Goal: Task Accomplishment & Management: Manage account settings

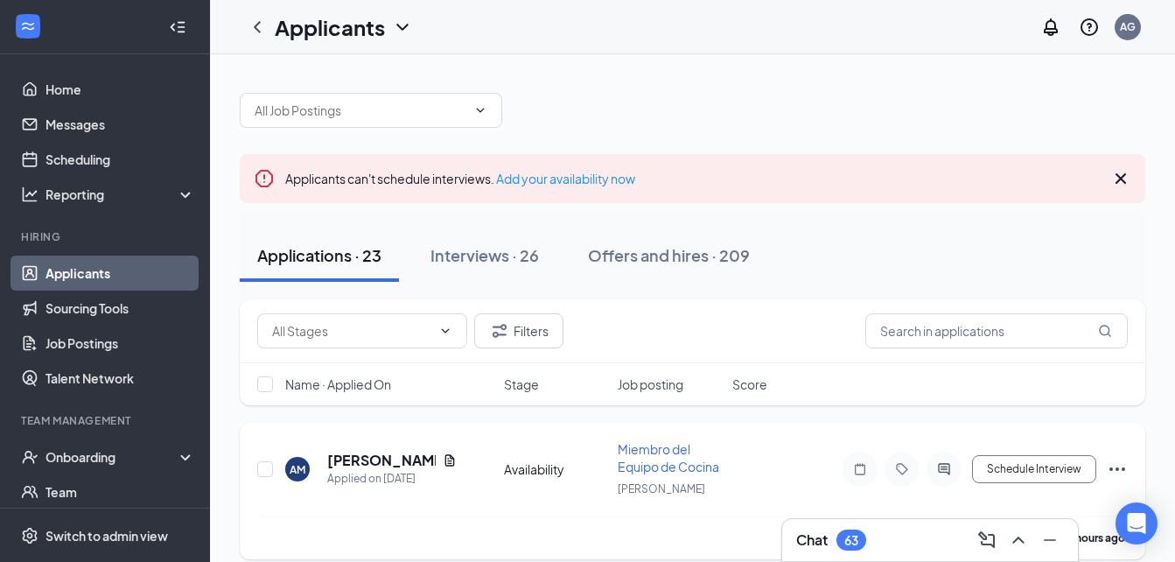
click at [368, 463] on h5 "[PERSON_NAME]" at bounding box center [381, 460] width 108 height 19
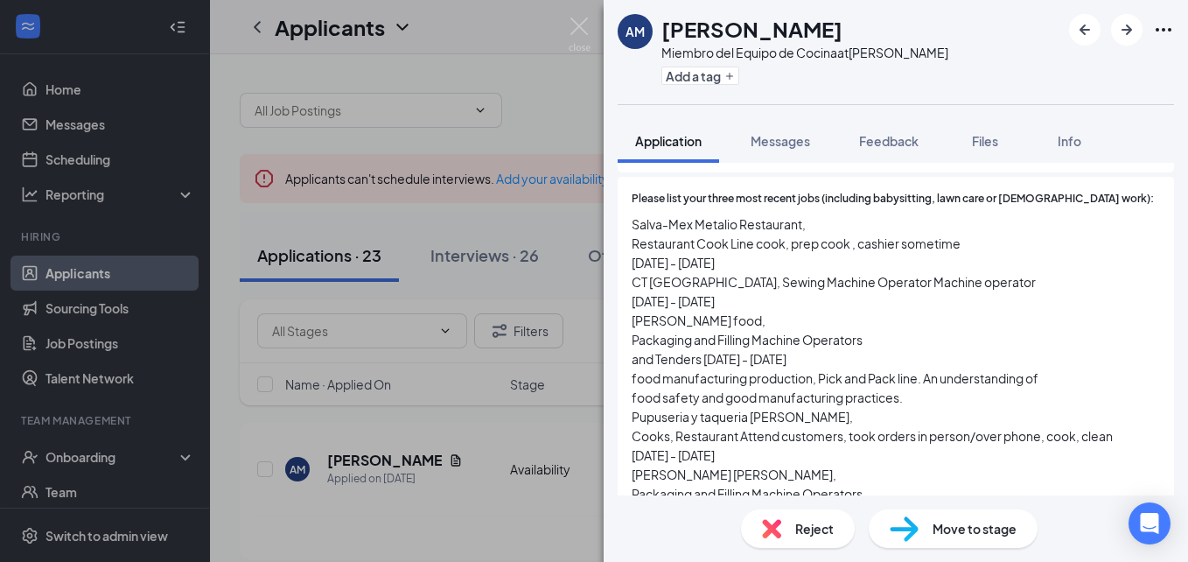
scroll to position [686, 0]
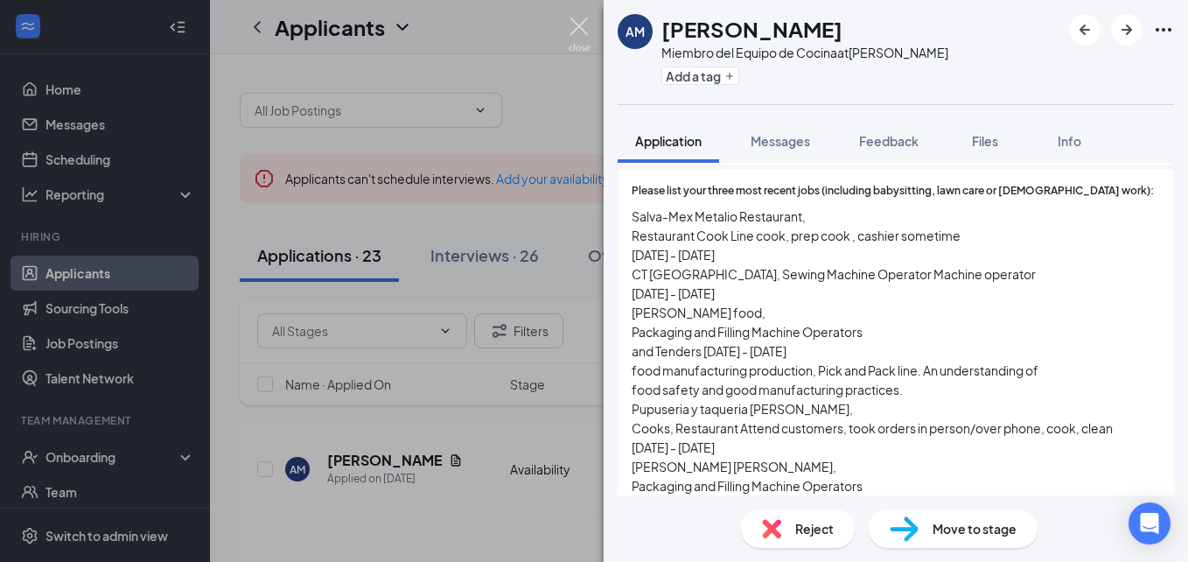
click at [582, 37] on img at bounding box center [580, 34] width 22 height 34
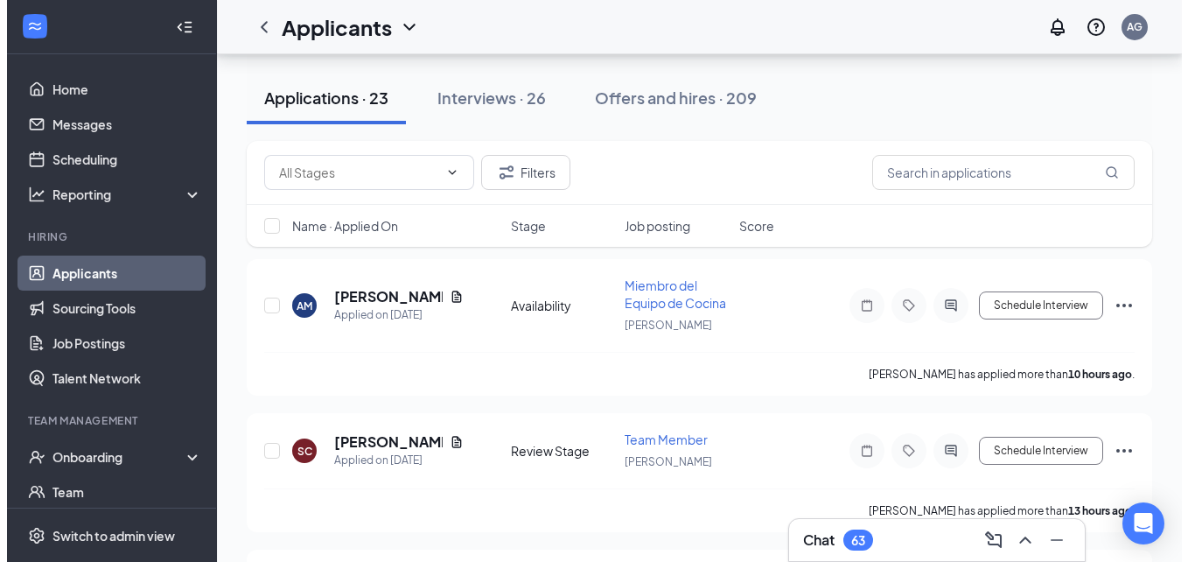
scroll to position [164, 0]
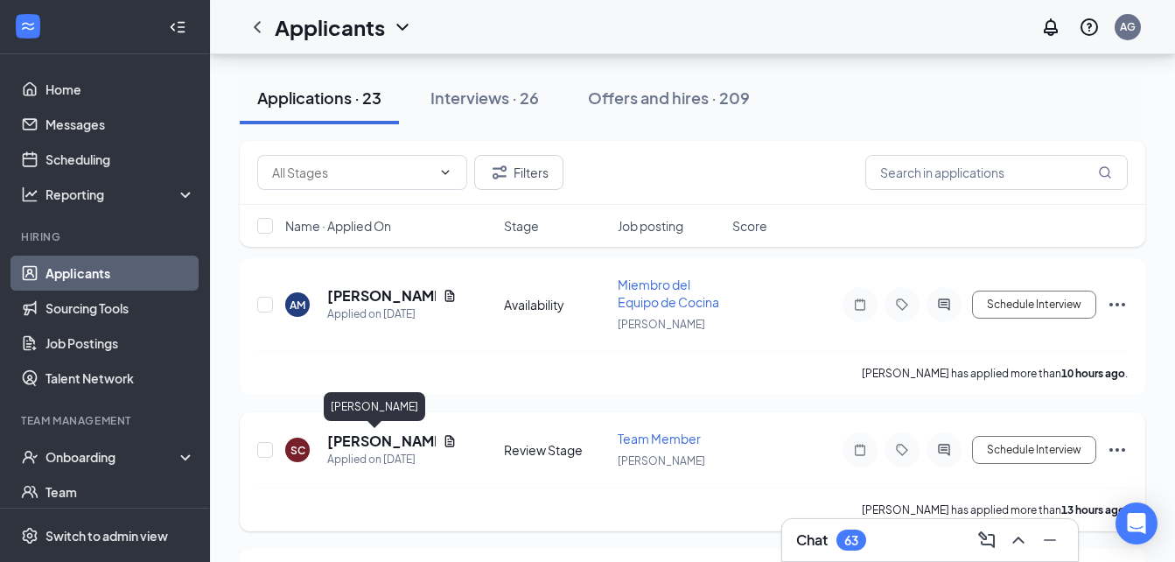
click at [368, 441] on h5 "[PERSON_NAME]" at bounding box center [381, 440] width 108 height 19
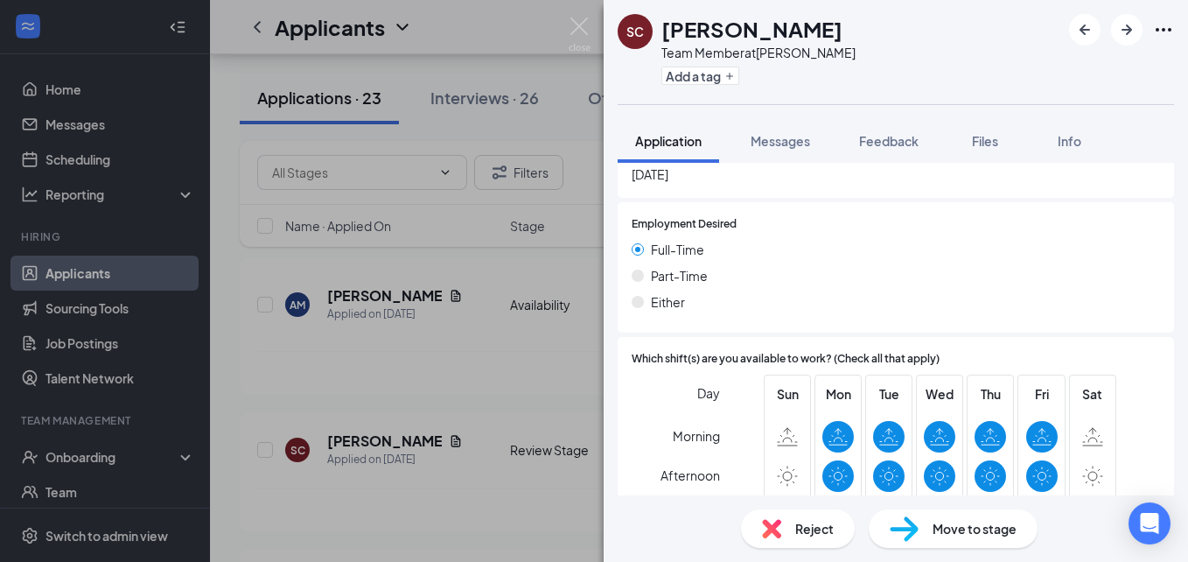
scroll to position [1049, 0]
click at [809, 522] on span "Reject" at bounding box center [814, 528] width 38 height 19
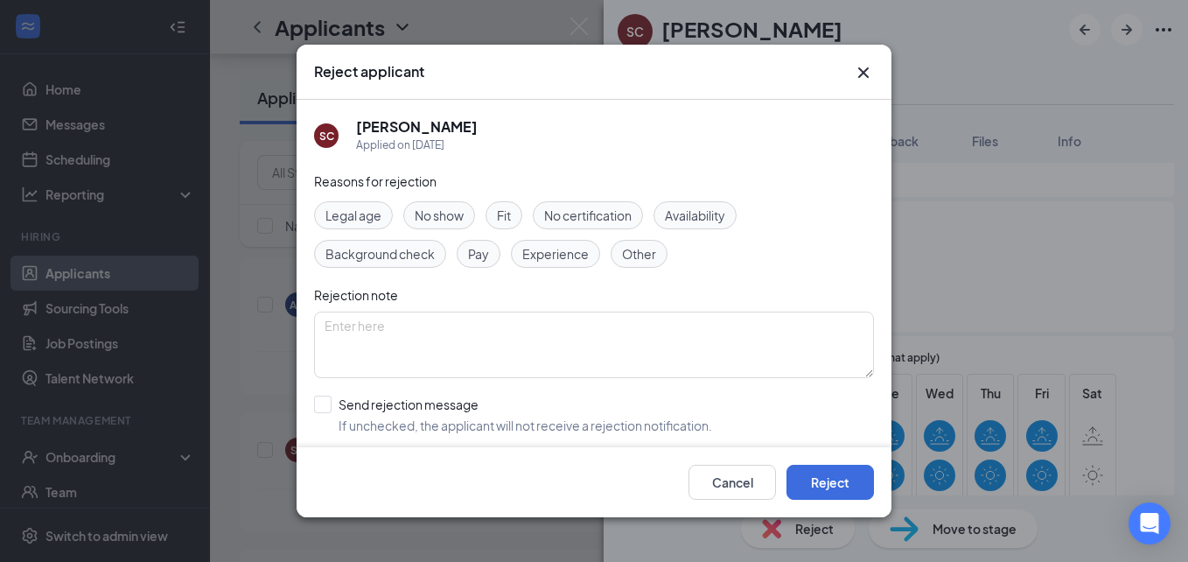
click at [703, 218] on span "Availability" at bounding box center [695, 215] width 60 height 19
click at [426, 430] on input "Send rejection message If unchecked, the applicant will not receive a rejection…" at bounding box center [513, 414] width 398 height 38
checkbox input "true"
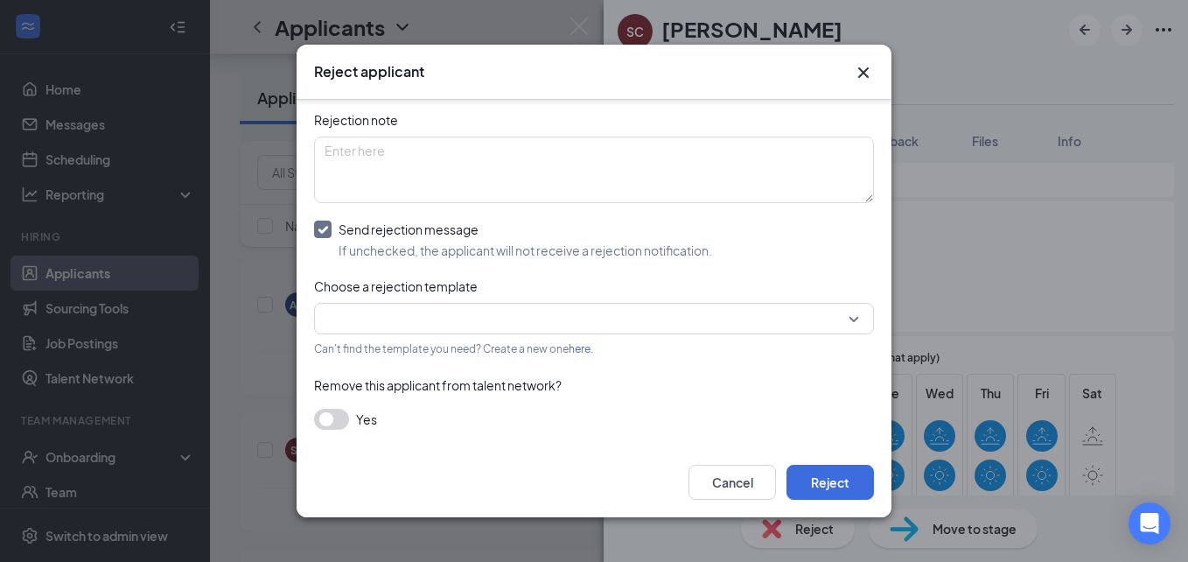
click at [458, 339] on div "Can't find the template you need? Create a new one here ." at bounding box center [594, 348] width 560 height 20
click at [452, 322] on input "search" at bounding box center [588, 319] width 527 height 30
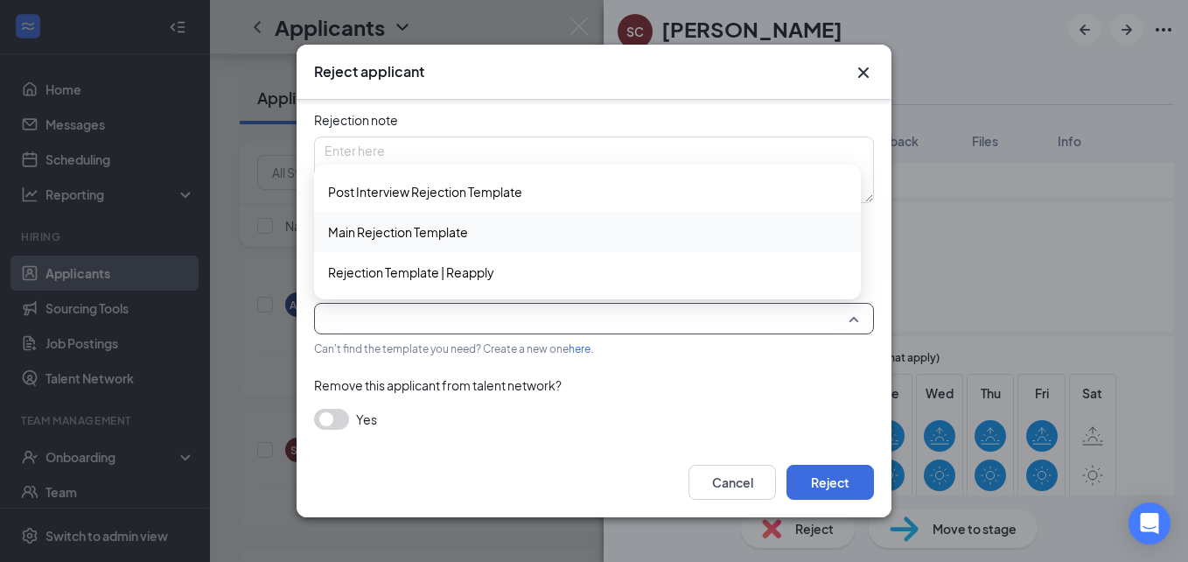
click at [425, 231] on span "Main Rejection Template" at bounding box center [398, 231] width 140 height 19
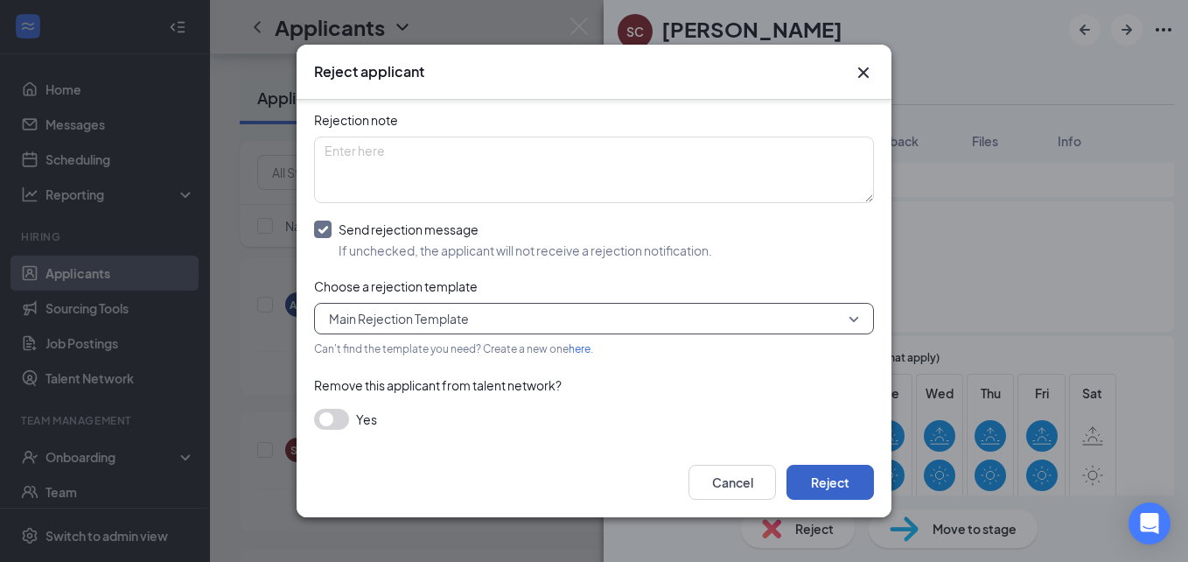
click at [867, 346] on div "Reject applicant SC [PERSON_NAME] Applied on [DATE] Reasons for rejection Legal…" at bounding box center [594, 281] width 595 height 472
click at [866, 472] on button "Reject" at bounding box center [830, 482] width 87 height 35
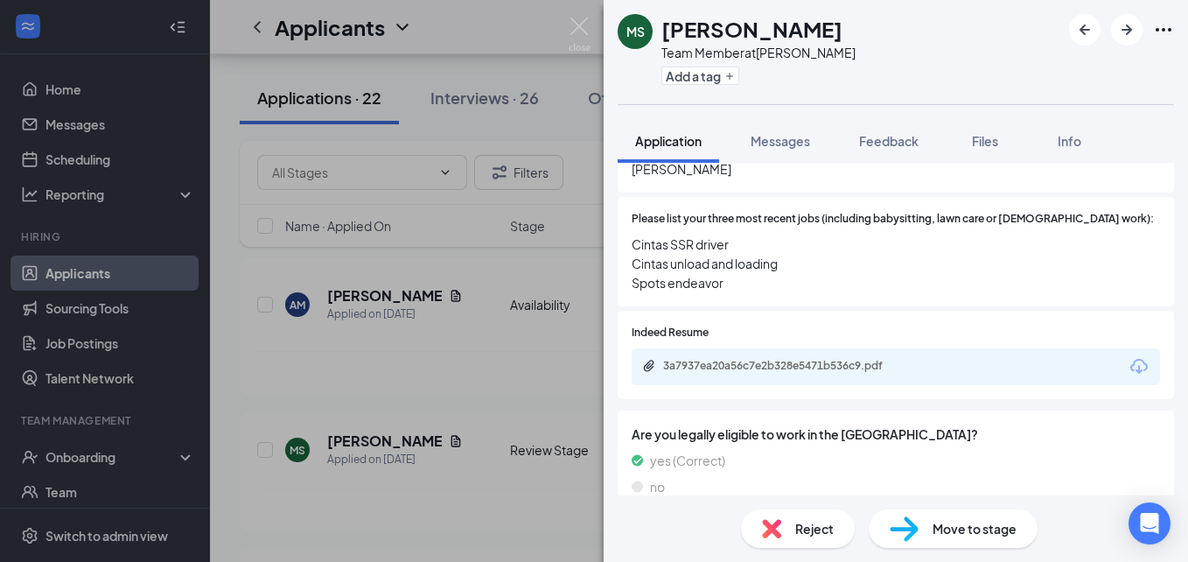
scroll to position [640, 0]
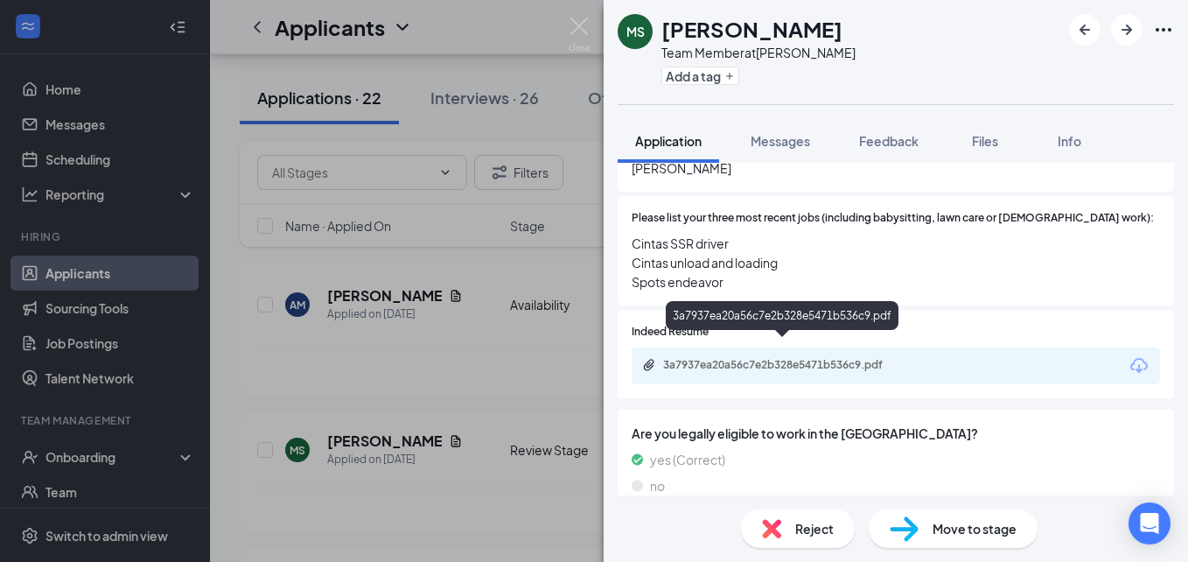
click at [763, 358] on div "3a7937ea20a56c7e2b328e5471b536c9.pdf" at bounding box center [785, 365] width 245 height 14
